Goal: Task Accomplishment & Management: Manage account settings

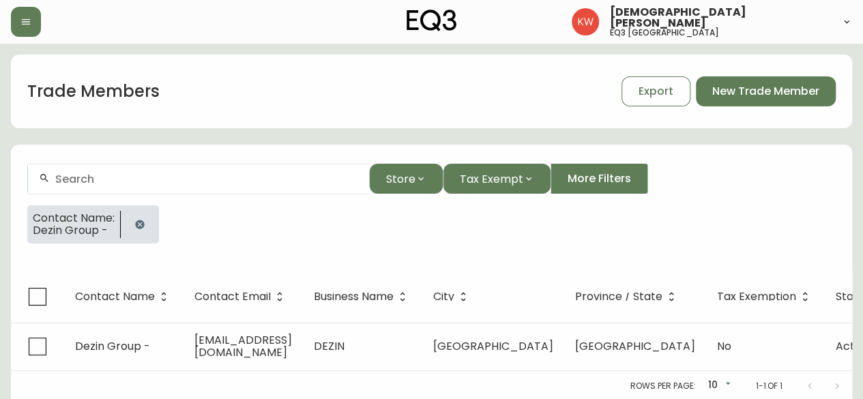
click at [141, 224] on icon "button" at bounding box center [139, 224] width 11 height 11
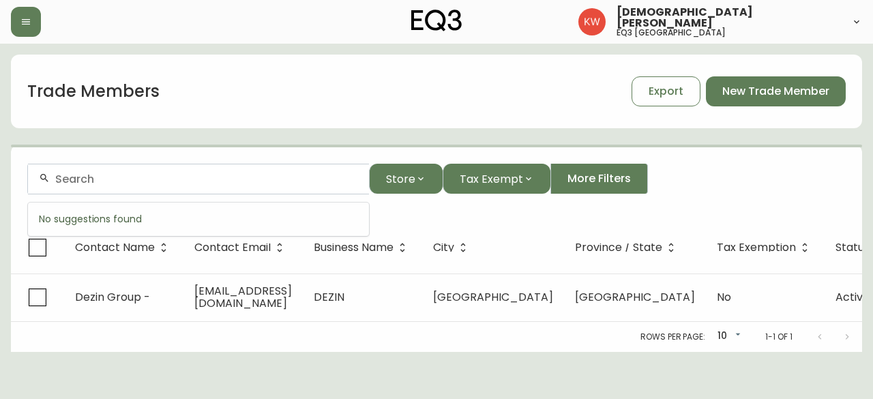
click at [136, 174] on input "text" at bounding box center [206, 179] width 303 height 13
paste input "[PERSON_NAME] LICENCED INTERIOR DESIGN INC"
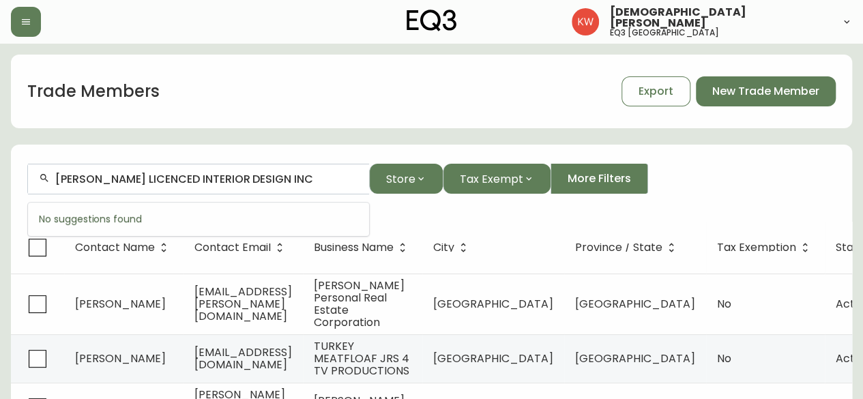
drag, startPoint x: 303, startPoint y: 177, endPoint x: 117, endPoint y: 178, distance: 186.2
click at [117, 178] on input "[PERSON_NAME] LICENCED INTERIOR DESIGN INC" at bounding box center [206, 179] width 303 height 13
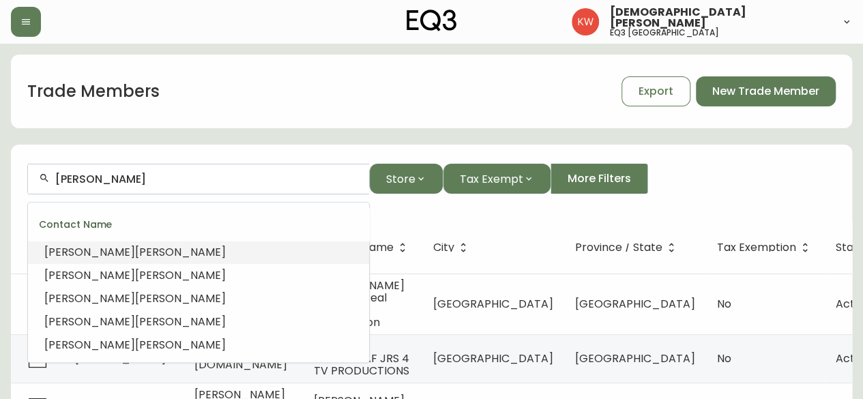
type input "[PERSON_NAME]"
drag, startPoint x: 130, startPoint y: 178, endPoint x: 20, endPoint y: 177, distance: 109.8
click at [48, 174] on div "[PERSON_NAME]" at bounding box center [198, 179] width 341 height 31
paste input "text"
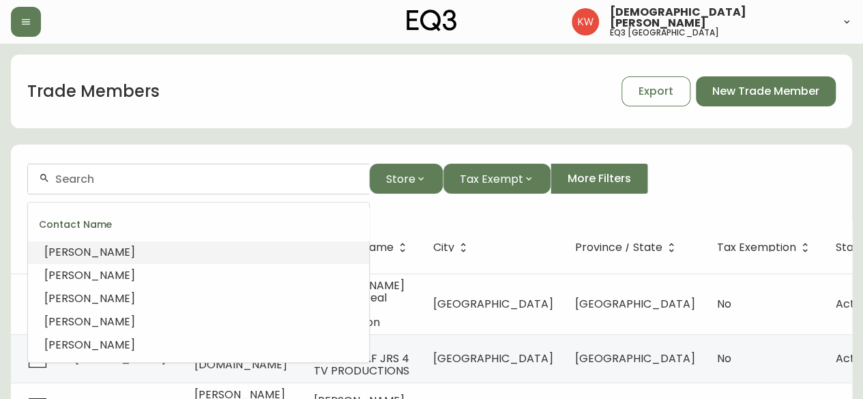
click at [156, 174] on input "text" at bounding box center [206, 179] width 303 height 13
click at [156, 176] on input "text" at bounding box center [206, 179] width 303 height 13
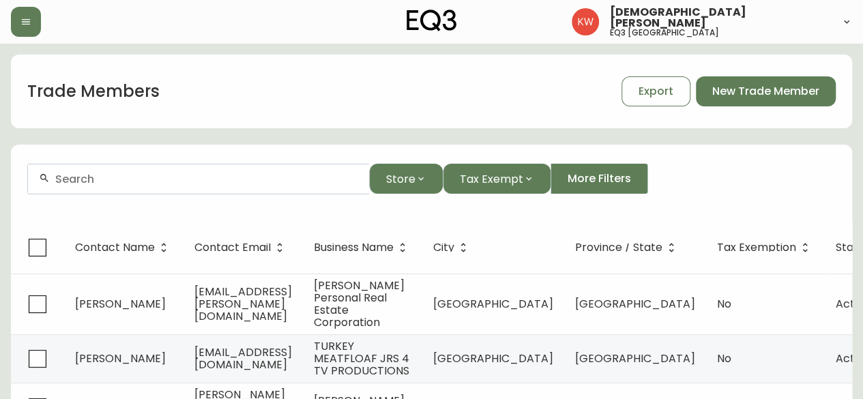
paste input "[PERSON_NAME][EMAIL_ADDRESS][PERSON_NAME][DOMAIN_NAME]"
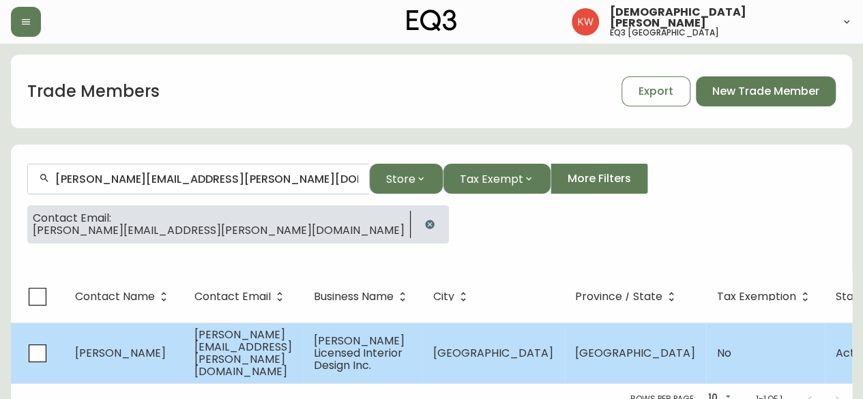
type input "[PERSON_NAME][EMAIL_ADDRESS][PERSON_NAME][DOMAIN_NAME]"
click at [173, 346] on td "[PERSON_NAME]" at bounding box center [123, 353] width 119 height 61
select select "AB"
select select "CA"
select select "CA_EN"
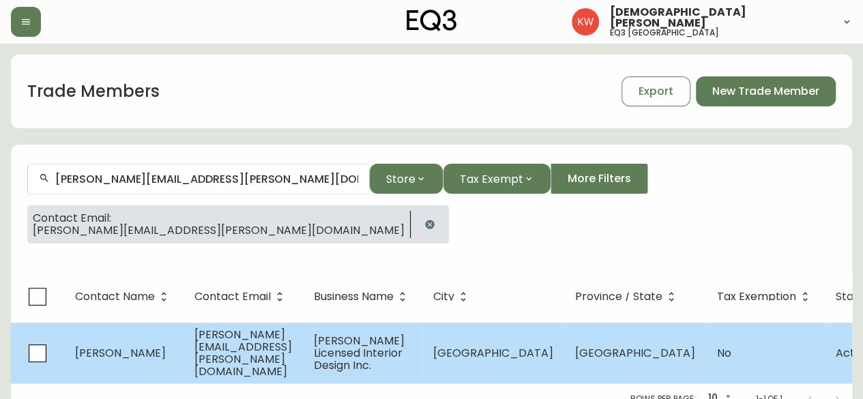
select select "Social Media"
select select "Interior Designer"
select select "false"
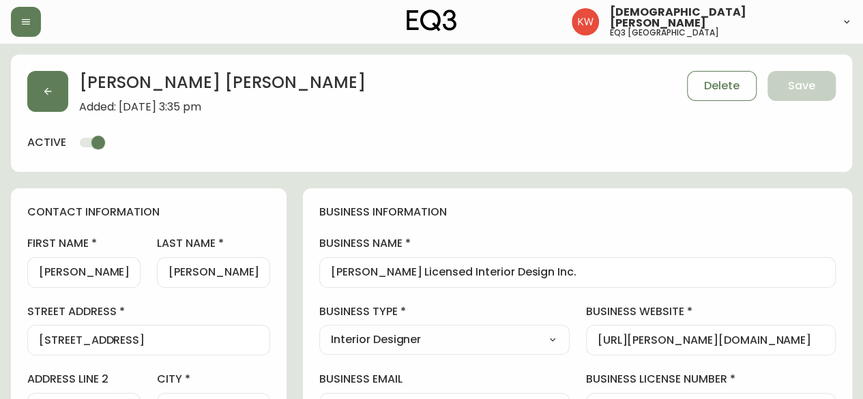
type input "EQ3 [GEOGRAPHIC_DATA]"
select select "cjw10z96m00006gs08l3o91tv"
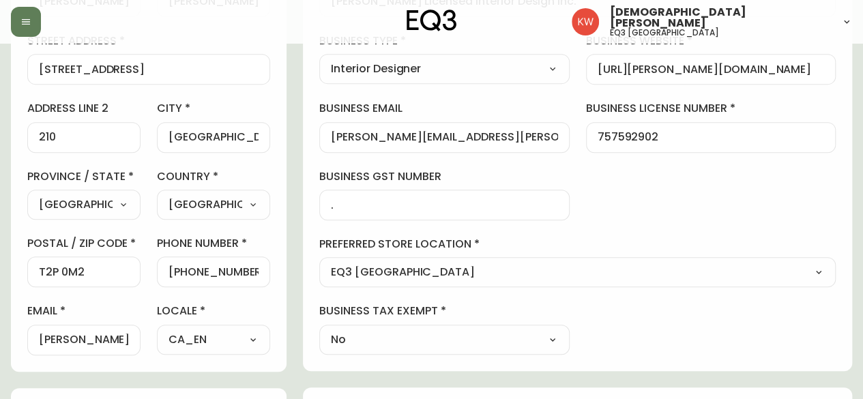
scroll to position [341, 0]
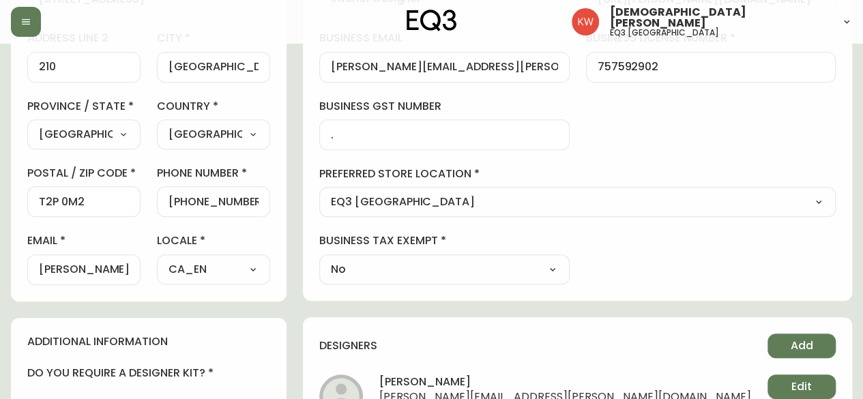
drag, startPoint x: 38, startPoint y: 266, endPoint x: 97, endPoint y: 274, distance: 59.1
click at [97, 274] on div "[PERSON_NAME][EMAIL_ADDRESS][PERSON_NAME][DOMAIN_NAME]" at bounding box center [83, 269] width 113 height 31
drag, startPoint x: 188, startPoint y: 269, endPoint x: 24, endPoint y: 276, distance: 163.9
click at [24, 276] on div "contact information first name [PERSON_NAME] last name [PERSON_NAME][GEOGRAPHIC…" at bounding box center [149, 74] width 276 height 454
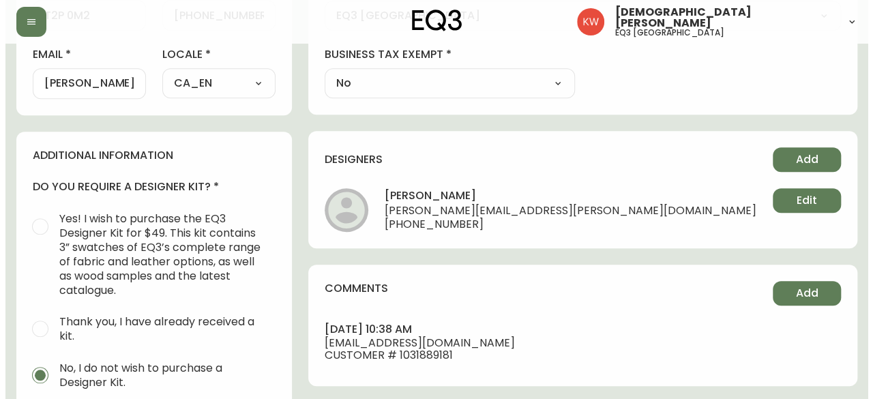
scroll to position [546, 0]
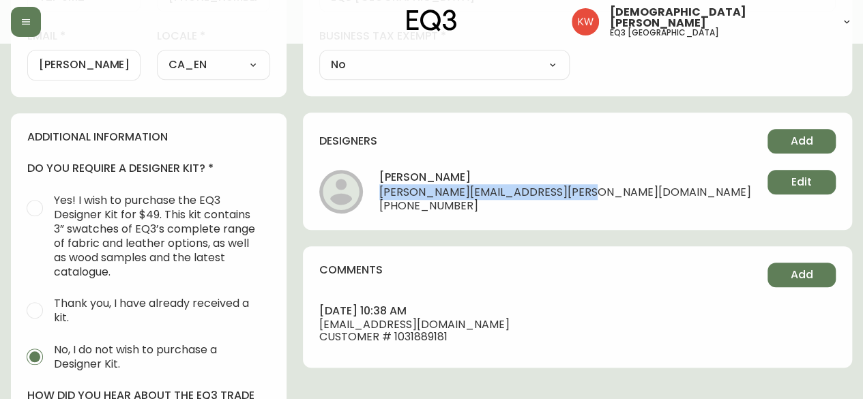
drag, startPoint x: 718, startPoint y: 191, endPoint x: 518, endPoint y: 190, distance: 199.2
click at [518, 190] on span "[PERSON_NAME][EMAIL_ADDRESS][PERSON_NAME][DOMAIN_NAME]" at bounding box center [565, 193] width 372 height 14
copy span "[PERSON_NAME][EMAIL_ADDRESS][PERSON_NAME][DOMAIN_NAME]"
click at [805, 143] on span "Add" at bounding box center [802, 141] width 23 height 15
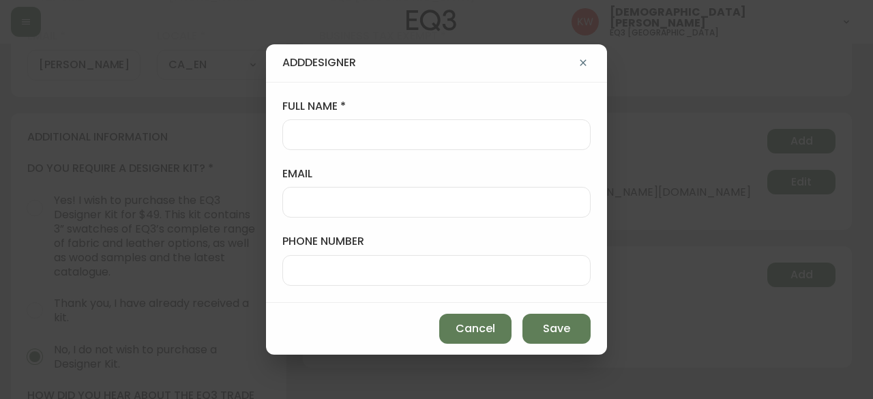
click at [465, 141] on input "full name" at bounding box center [436, 134] width 285 height 13
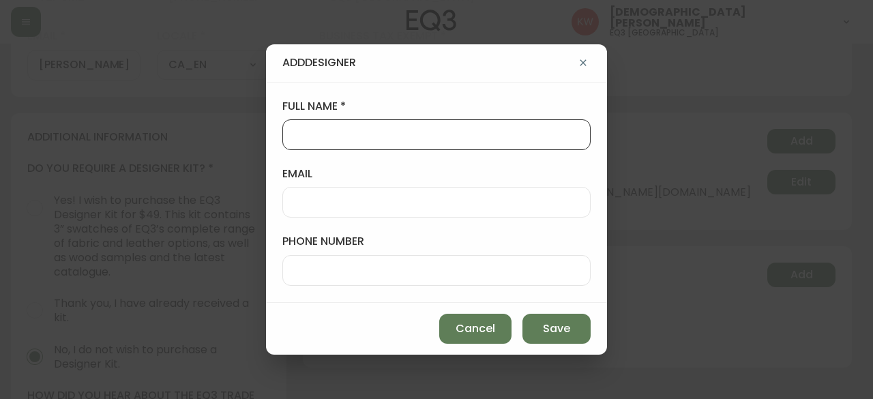
paste input "[PERSON_NAME][EMAIL_ADDRESS][PERSON_NAME][DOMAIN_NAME]"
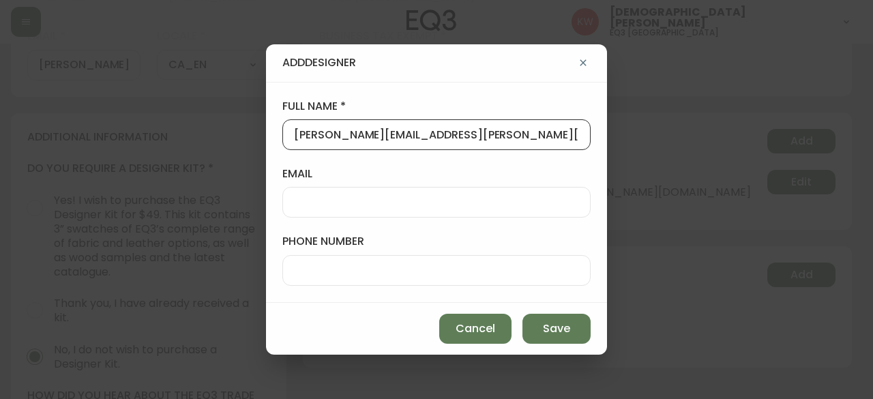
type input "[PERSON_NAME][EMAIL_ADDRESS][PERSON_NAME][DOMAIN_NAME]"
click at [396, 201] on input "email" at bounding box center [436, 202] width 285 height 13
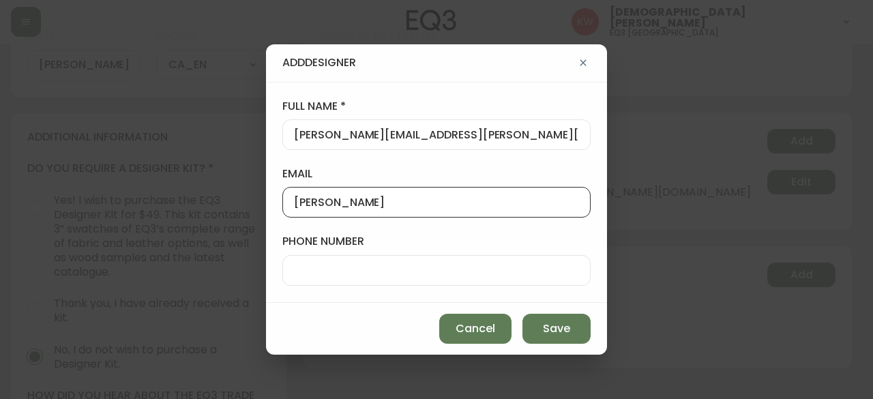
type input "[PERSON_NAME]"
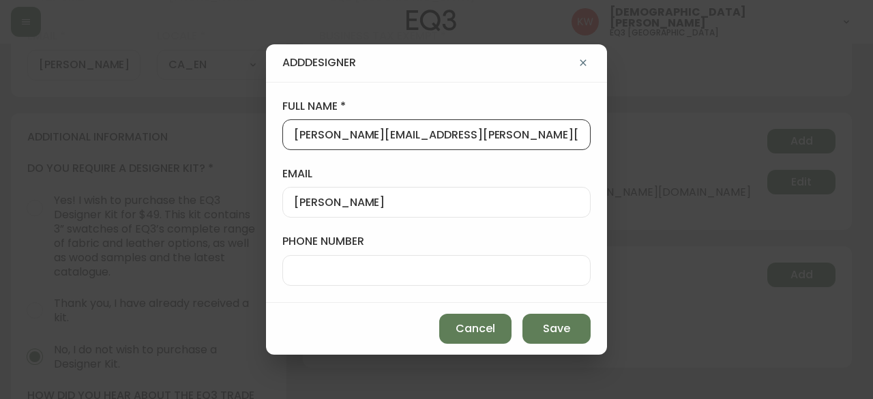
drag, startPoint x: 511, startPoint y: 133, endPoint x: 232, endPoint y: 122, distance: 279.2
click at [232, 122] on div "Add Designer full name [PERSON_NAME][EMAIL_ADDRESS][PERSON_NAME][DOMAIN_NAME] e…" at bounding box center [436, 199] width 873 height 399
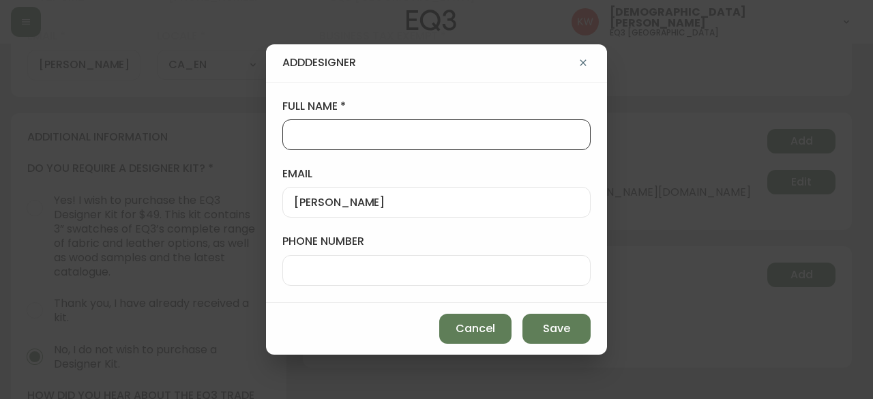
click at [362, 198] on input "[PERSON_NAME]" at bounding box center [436, 202] width 285 height 13
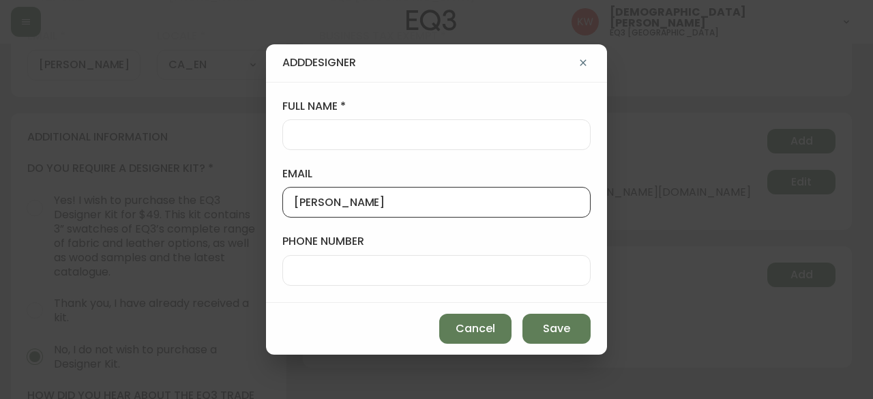
paste input "[PERSON_NAME][EMAIL_ADDRESS][PERSON_NAME][DOMAIN_NAME]"
drag, startPoint x: 336, startPoint y: 205, endPoint x: 229, endPoint y: 201, distance: 107.2
click at [229, 201] on div "Add Designer full name email [PERSON_NAME][EMAIL_ADDRESS][PERSON_NAME][DOMAIN_N…" at bounding box center [436, 199] width 873 height 399
type input "[PERSON_NAME][EMAIL_ADDRESS][PERSON_NAME][DOMAIN_NAME]"
click at [295, 129] on input "full name" at bounding box center [436, 134] width 285 height 13
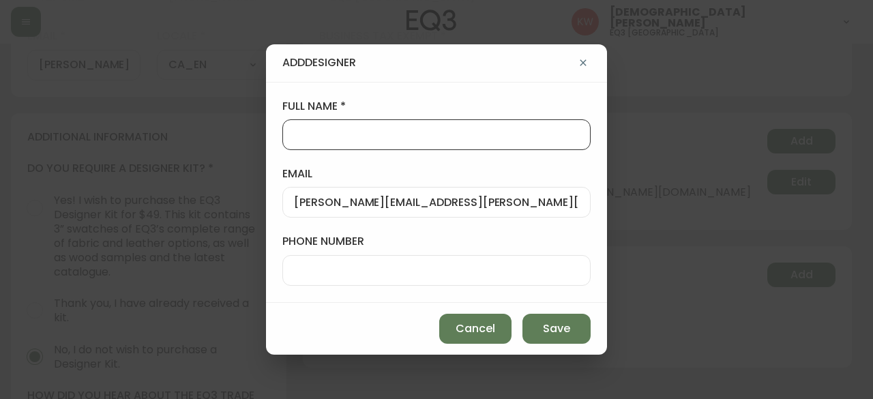
paste input "[PERSON_NAME]"
type input "[PERSON_NAME]"
click at [563, 329] on span "Save" at bounding box center [556, 328] width 27 height 15
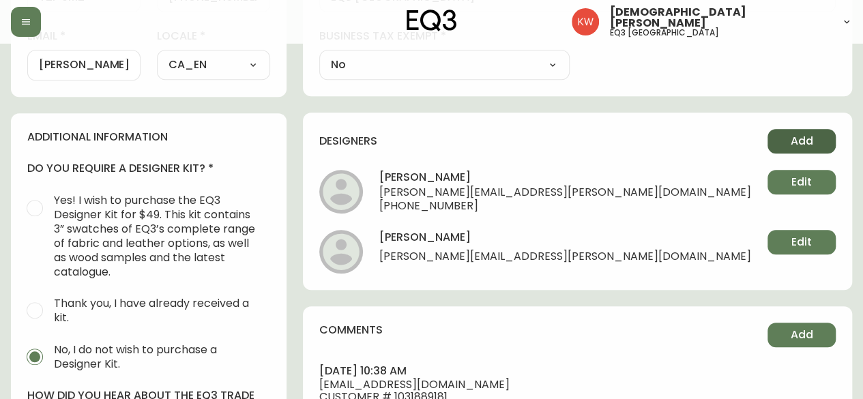
click at [789, 141] on button "Add" at bounding box center [801, 141] width 68 height 25
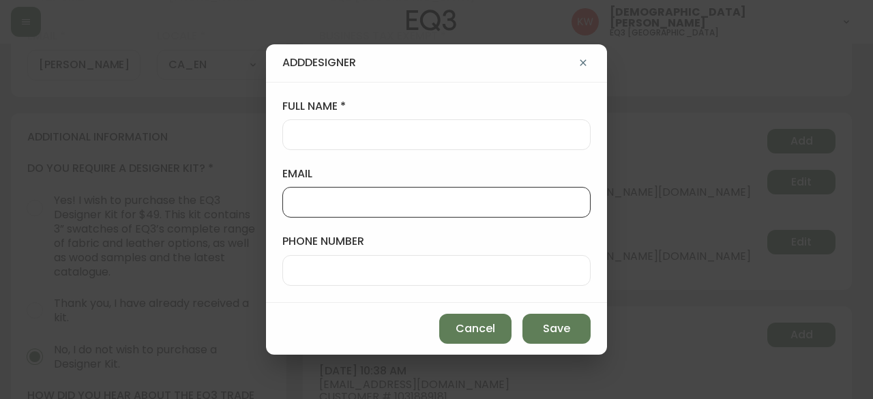
click at [390, 201] on input "email" at bounding box center [436, 202] width 285 height 13
paste input "[PERSON_NAME][EMAIL_ADDRESS][PERSON_NAME][DOMAIN_NAME]"
type input "[PERSON_NAME][EMAIL_ADDRESS][PERSON_NAME][DOMAIN_NAME]"
click at [396, 135] on input "full name" at bounding box center [436, 134] width 285 height 13
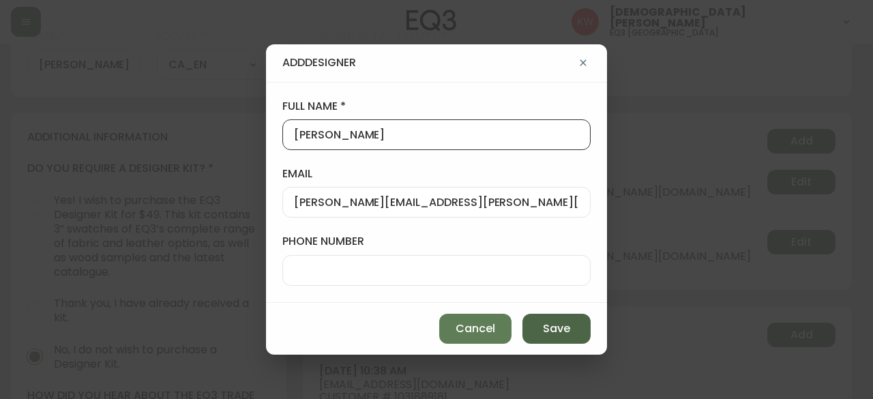
type input "[PERSON_NAME]"
click at [548, 325] on span "Save" at bounding box center [556, 328] width 27 height 15
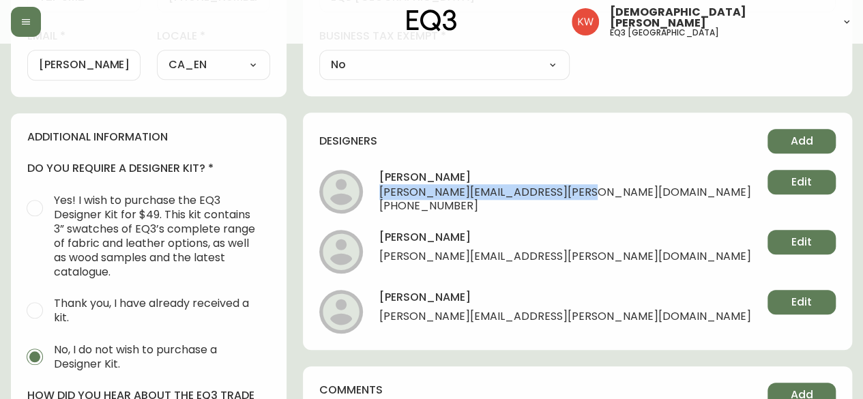
drag, startPoint x: 717, startPoint y: 192, endPoint x: 514, endPoint y: 189, distance: 202.6
click at [514, 189] on li "[PERSON_NAME] [PERSON_NAME][EMAIL_ADDRESS][PERSON_NAME][DOMAIN_NAME] [PHONE_NUM…" at bounding box center [577, 192] width 516 height 44
copy span "[PERSON_NAME][EMAIL_ADDRESS][PERSON_NAME][DOMAIN_NAME]"
click at [787, 245] on button "Edit" at bounding box center [801, 242] width 68 height 25
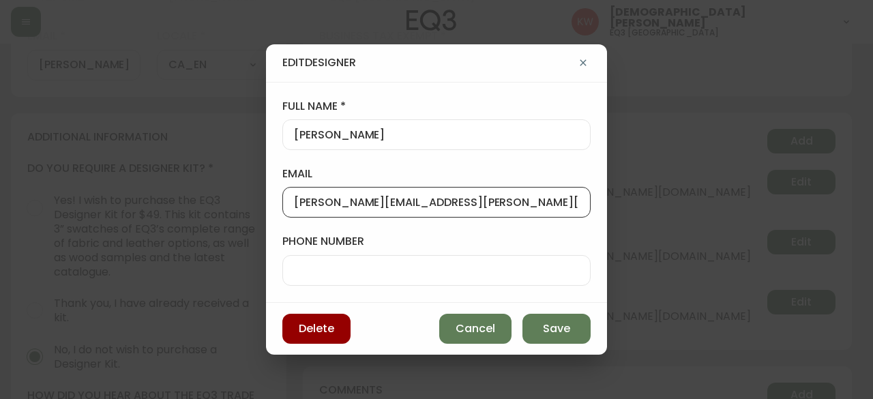
scroll to position [0, 0]
drag, startPoint x: 457, startPoint y: 197, endPoint x: 246, endPoint y: 224, distance: 212.5
click at [246, 224] on div "Edit Designer full name [PERSON_NAME] email [PERSON_NAME][EMAIL_ADDRESS][PERSON…" at bounding box center [436, 199] width 873 height 399
paste input "[PERSON_NAME]"
type input "[PERSON_NAME][EMAIL_ADDRESS][PERSON_NAME][DOMAIN_NAME]"
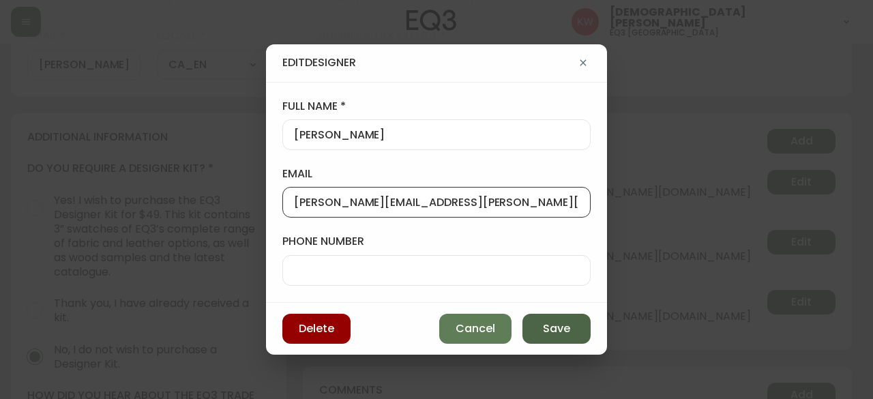
click at [554, 328] on span "Save" at bounding box center [556, 328] width 27 height 15
